Goal: Find specific page/section: Find specific page/section

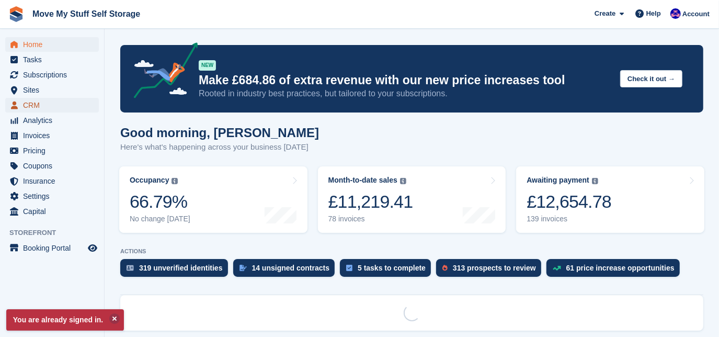
drag, startPoint x: 0, startPoint y: 0, endPoint x: 23, endPoint y: 110, distance: 112.7
click at [23, 110] on span "CRM" at bounding box center [54, 105] width 63 height 15
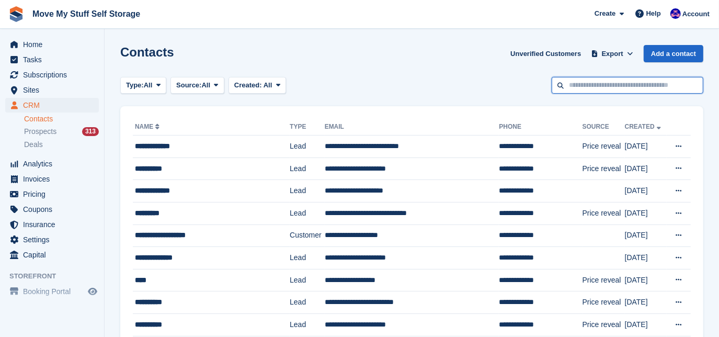
click at [593, 88] on input "text" at bounding box center [628, 85] width 152 height 17
type input "*****"
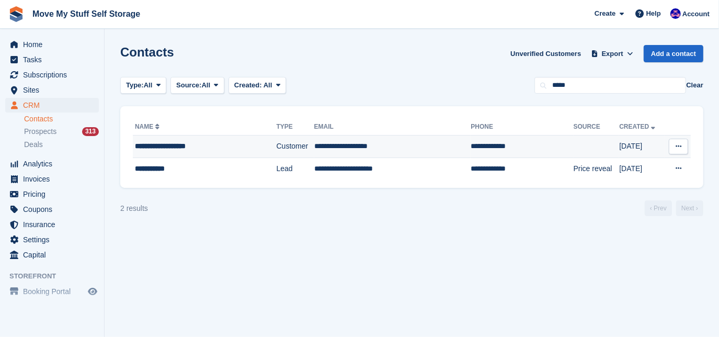
click at [205, 140] on td "**********" at bounding box center [205, 146] width 144 height 22
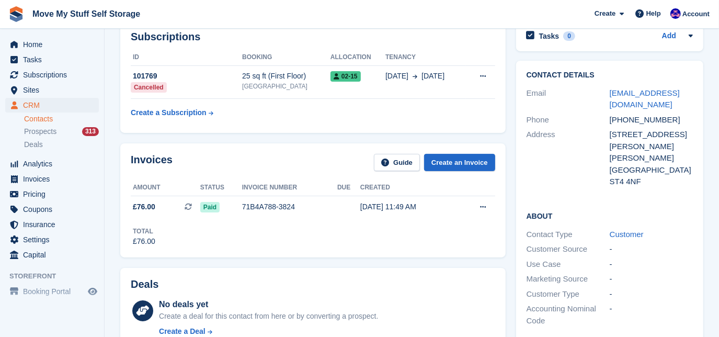
scroll to position [25, 0]
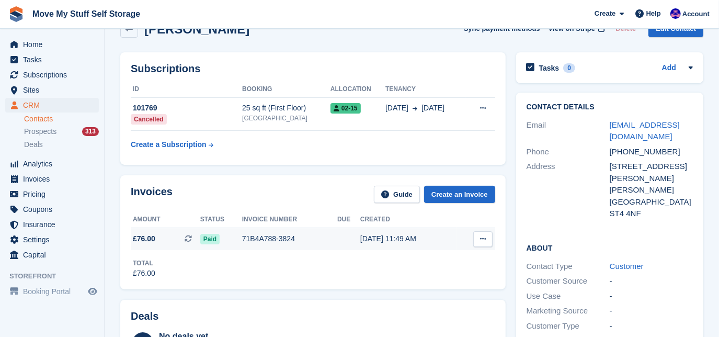
click at [322, 235] on div "71B4A788-3824" at bounding box center [289, 238] width 95 height 11
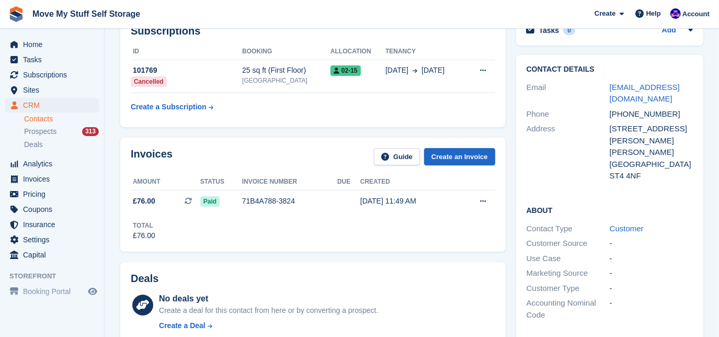
scroll to position [59, 0]
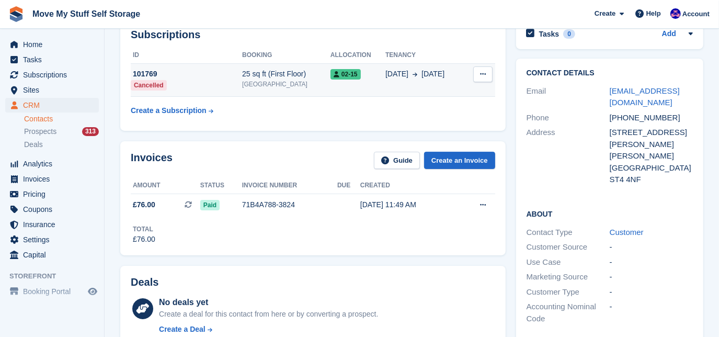
click at [301, 93] on td "25 sq ft (First Floor) Stoke-on-Trent" at bounding box center [286, 79] width 88 height 33
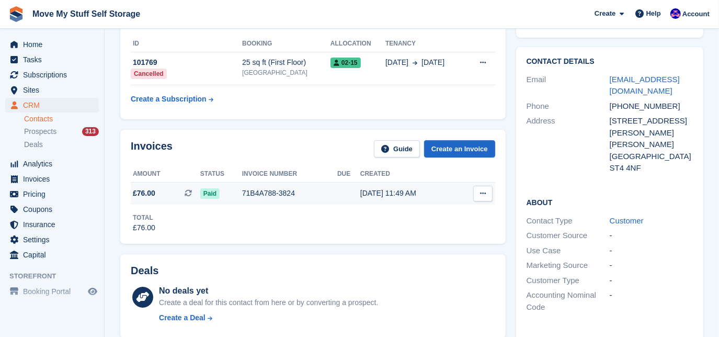
scroll to position [63, 0]
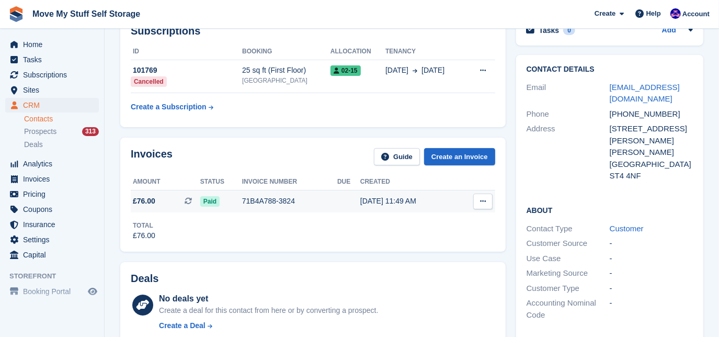
click at [332, 197] on div "71B4A788-3824" at bounding box center [289, 201] width 95 height 11
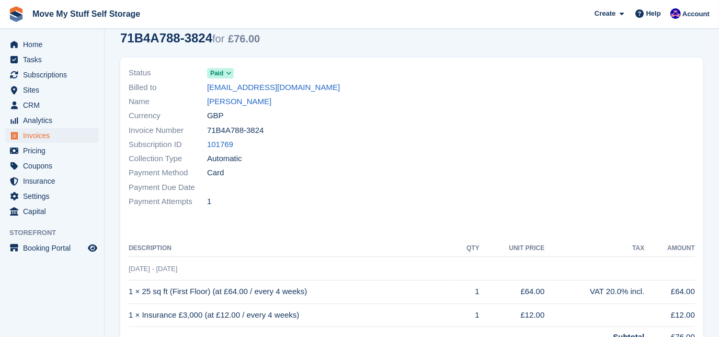
scroll to position [59, 0]
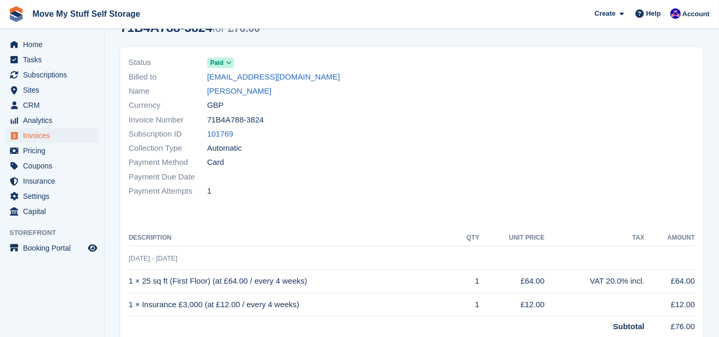
click at [343, 101] on div "Currency GBP" at bounding box center [267, 105] width 277 height 14
click at [45, 136] on span "Invoices" at bounding box center [54, 135] width 63 height 15
